Goal: Information Seeking & Learning: Learn about a topic

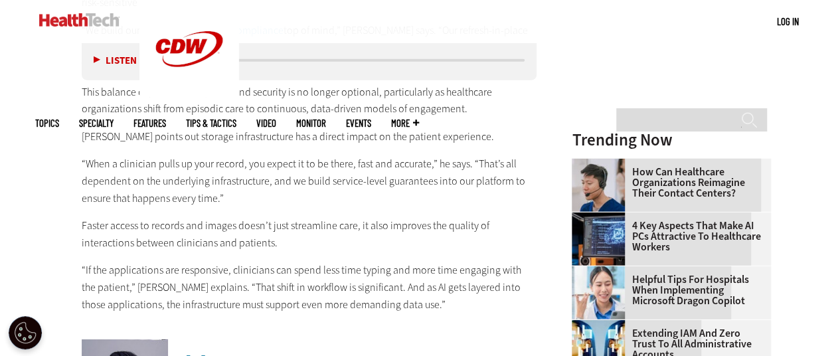
click at [335, 163] on p "“When a clinician pulls up your record, you expect it to be there, fast and acc…" at bounding box center [309, 180] width 455 height 51
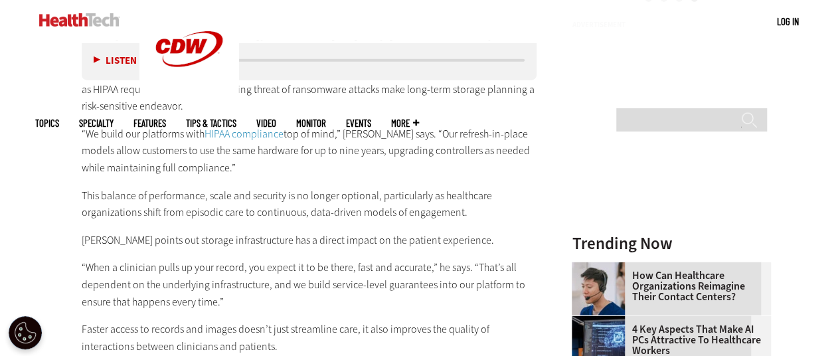
scroll to position [1594, 0]
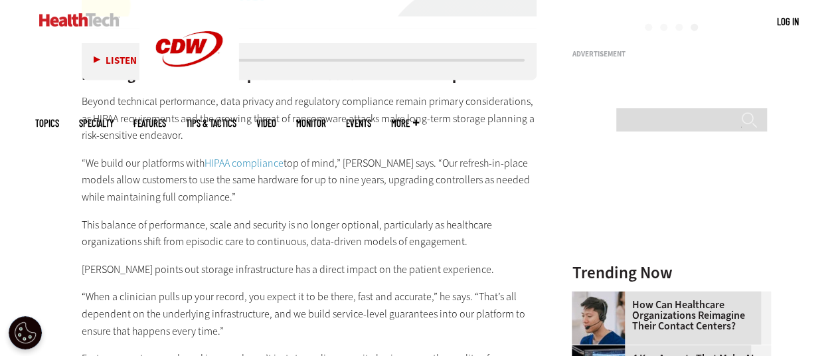
click at [228, 261] on p "[PERSON_NAME] points out storage infrastructure has a direct impact on the pati…" at bounding box center [309, 269] width 455 height 17
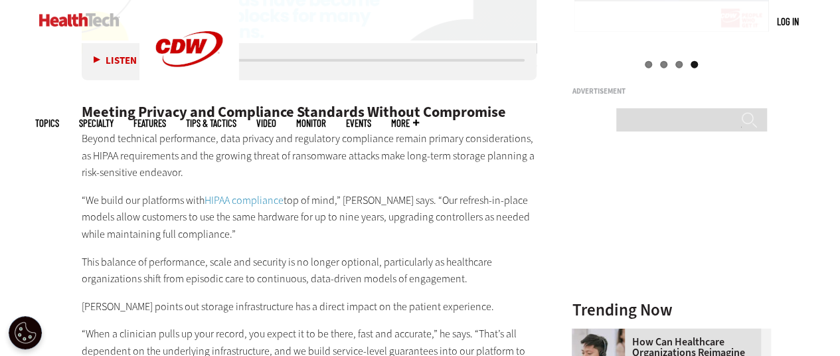
scroll to position [1527, 0]
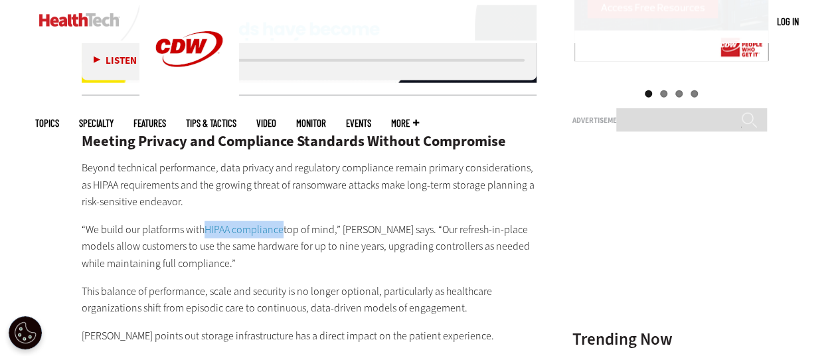
drag, startPoint x: 204, startPoint y: 212, endPoint x: 284, endPoint y: 217, distance: 79.8
click at [284, 221] on p "“We build our platforms with HIPAA compliance top of mind,” Platt says. “Our re…" at bounding box center [309, 246] width 455 height 51
copy link "HIPAA compliance"
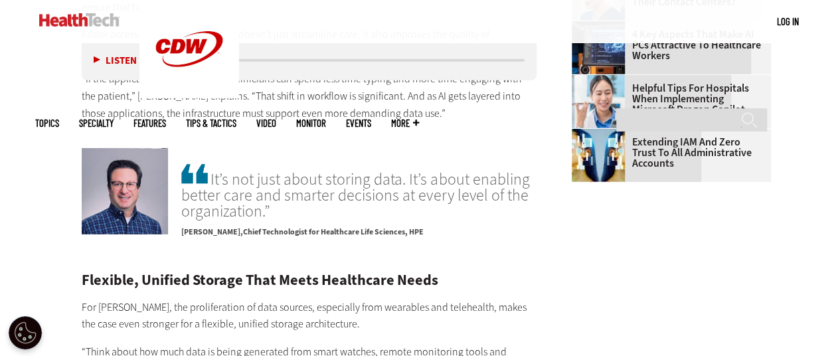
scroll to position [1859, 0]
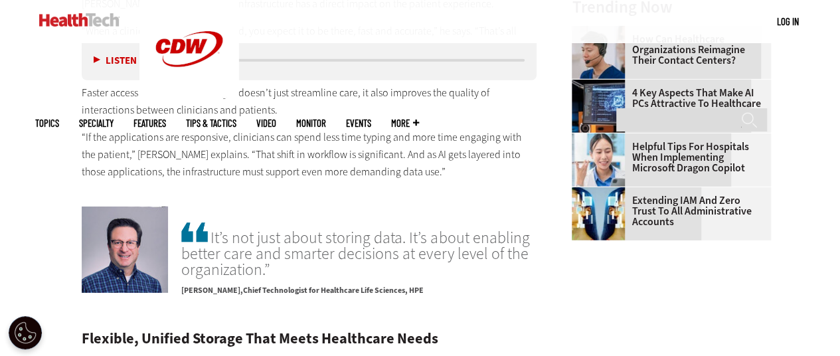
click at [305, 137] on p "“If the applications are responsive, clinicians can spend less time typing and …" at bounding box center [309, 154] width 455 height 51
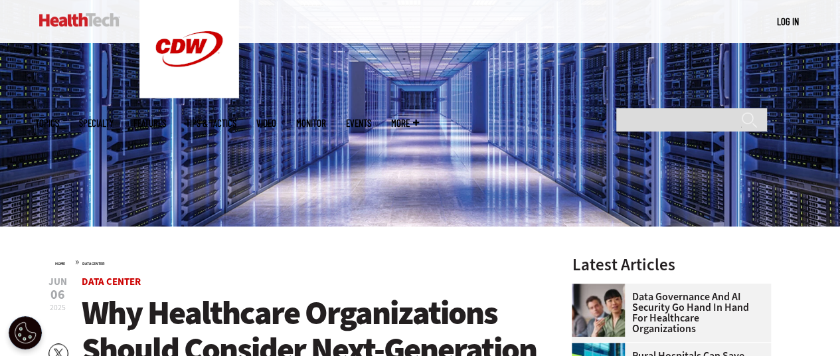
scroll to position [332, 0]
